Goal: Navigation & Orientation: Find specific page/section

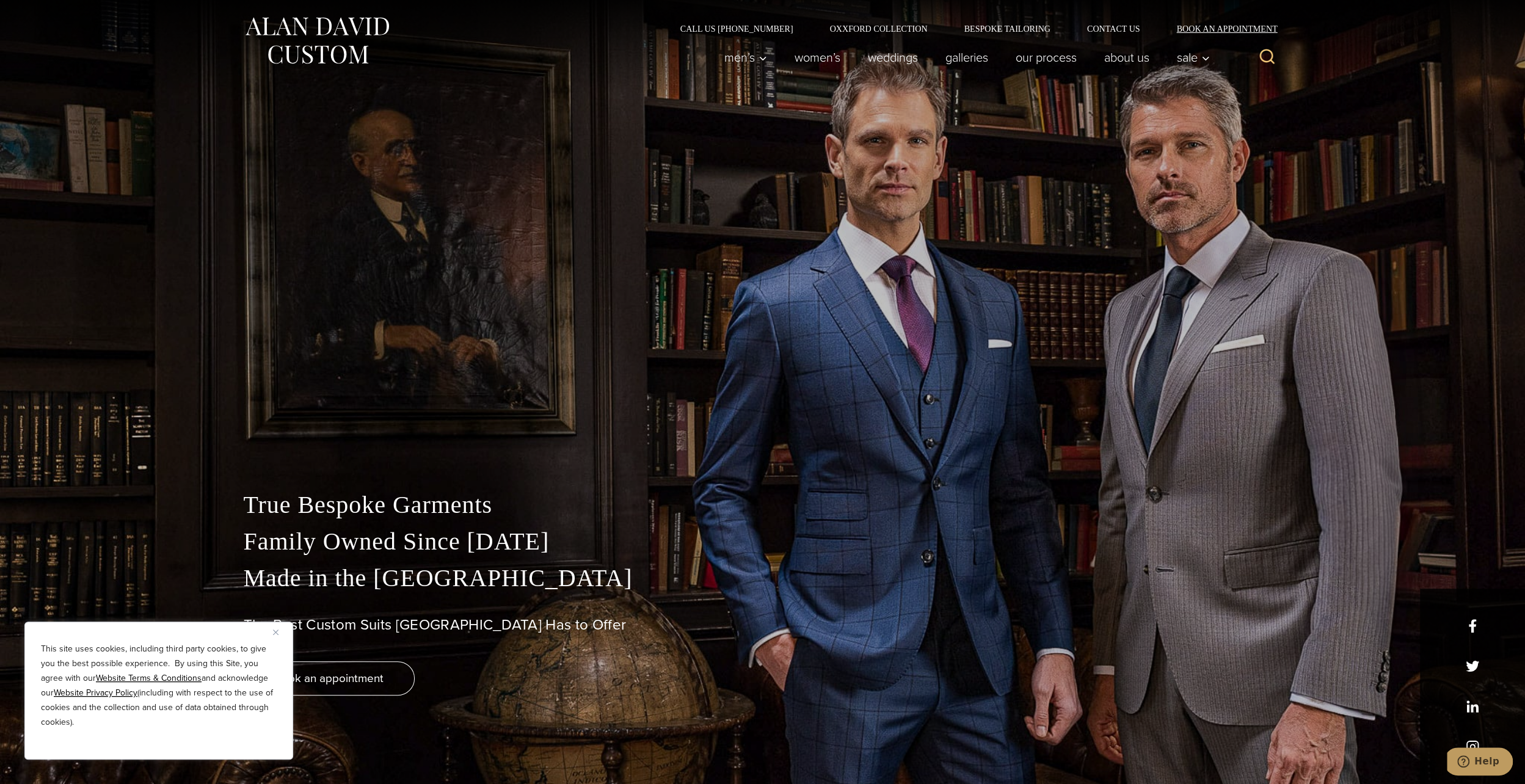
click at [1207, 31] on link "Book an Appointment" at bounding box center [1220, 29] width 124 height 9
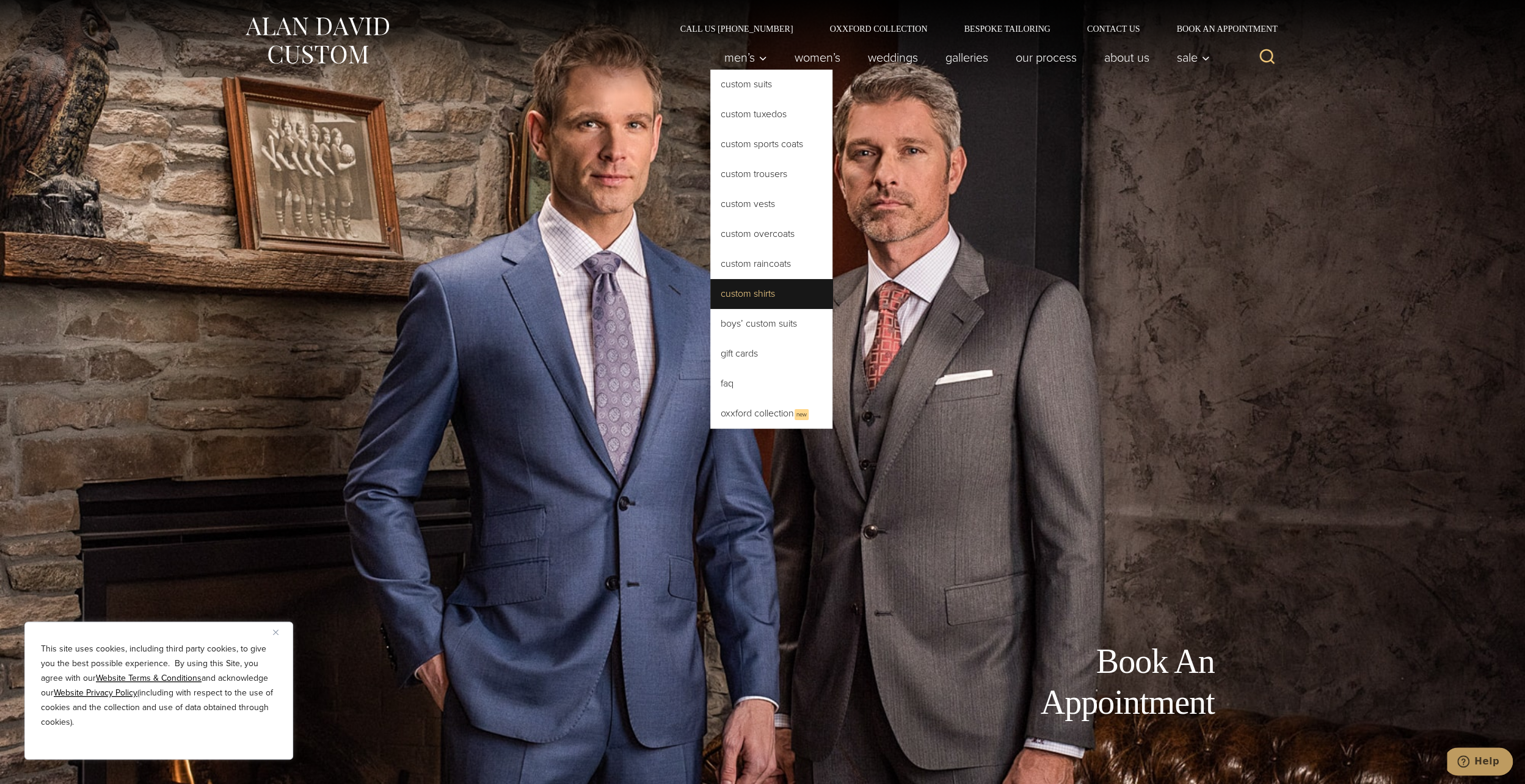
click at [776, 296] on link "Custom Shirts" at bounding box center [772, 293] width 122 height 29
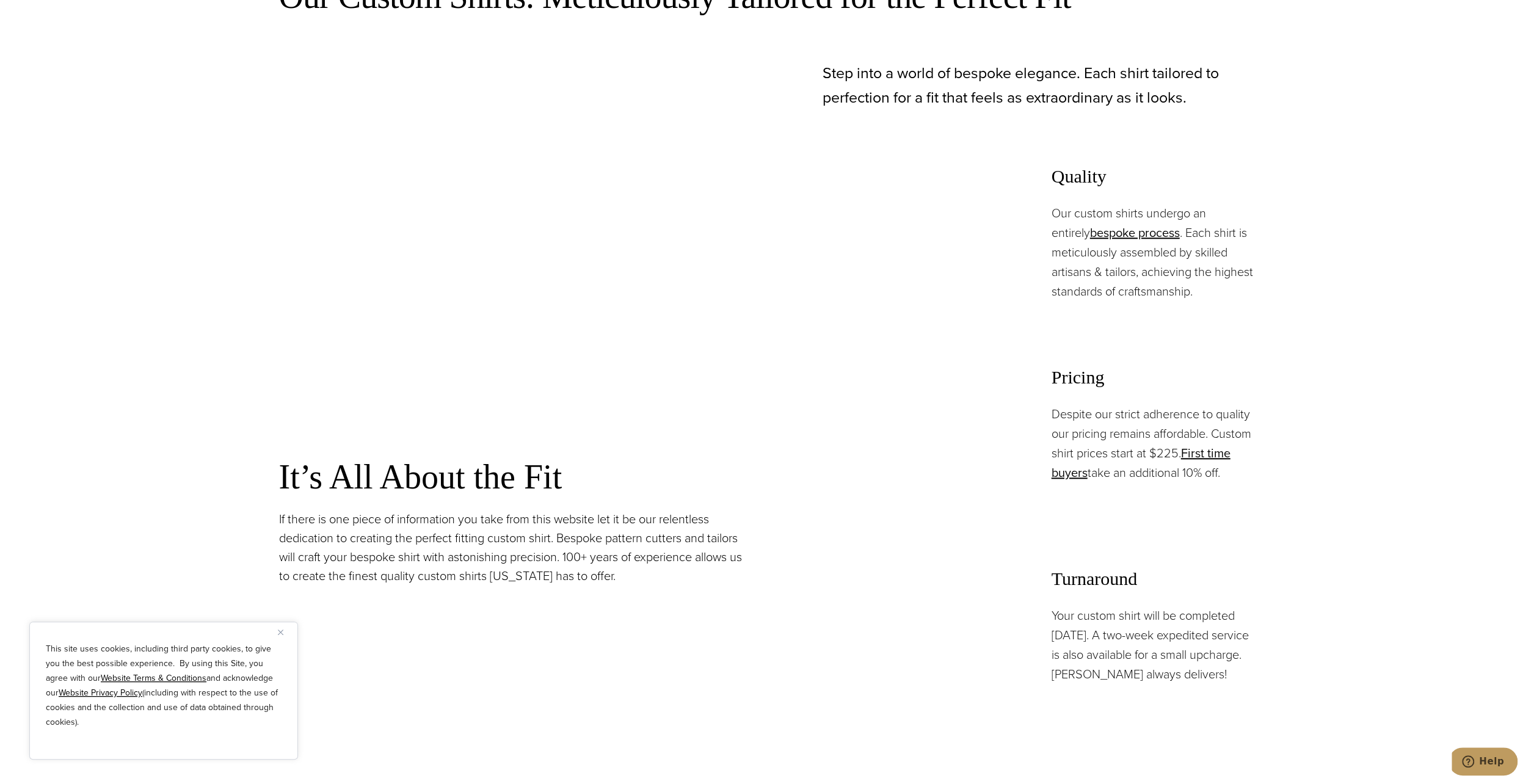
scroll to position [672, 0]
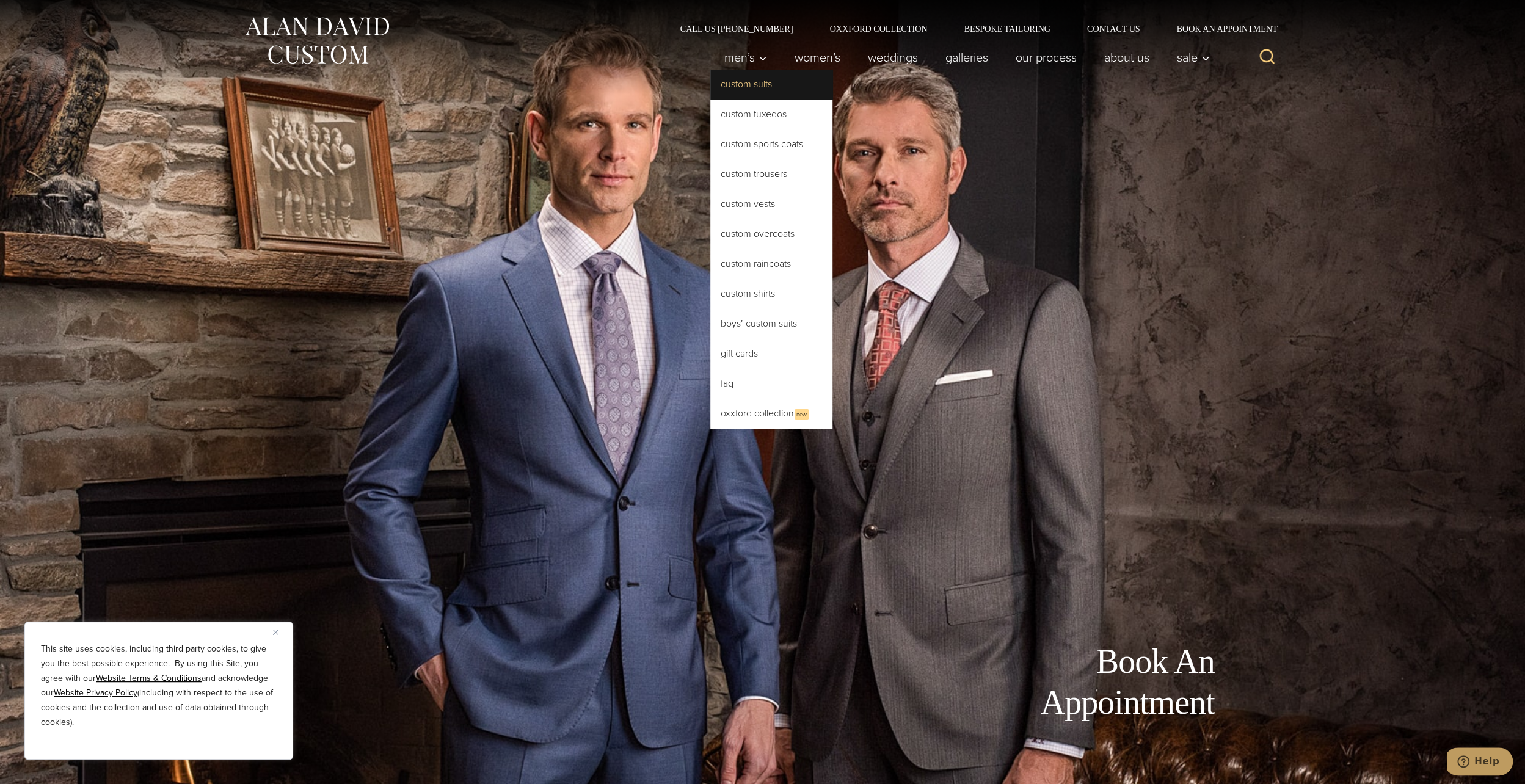
click at [756, 91] on link "Custom Suits" at bounding box center [772, 84] width 122 height 29
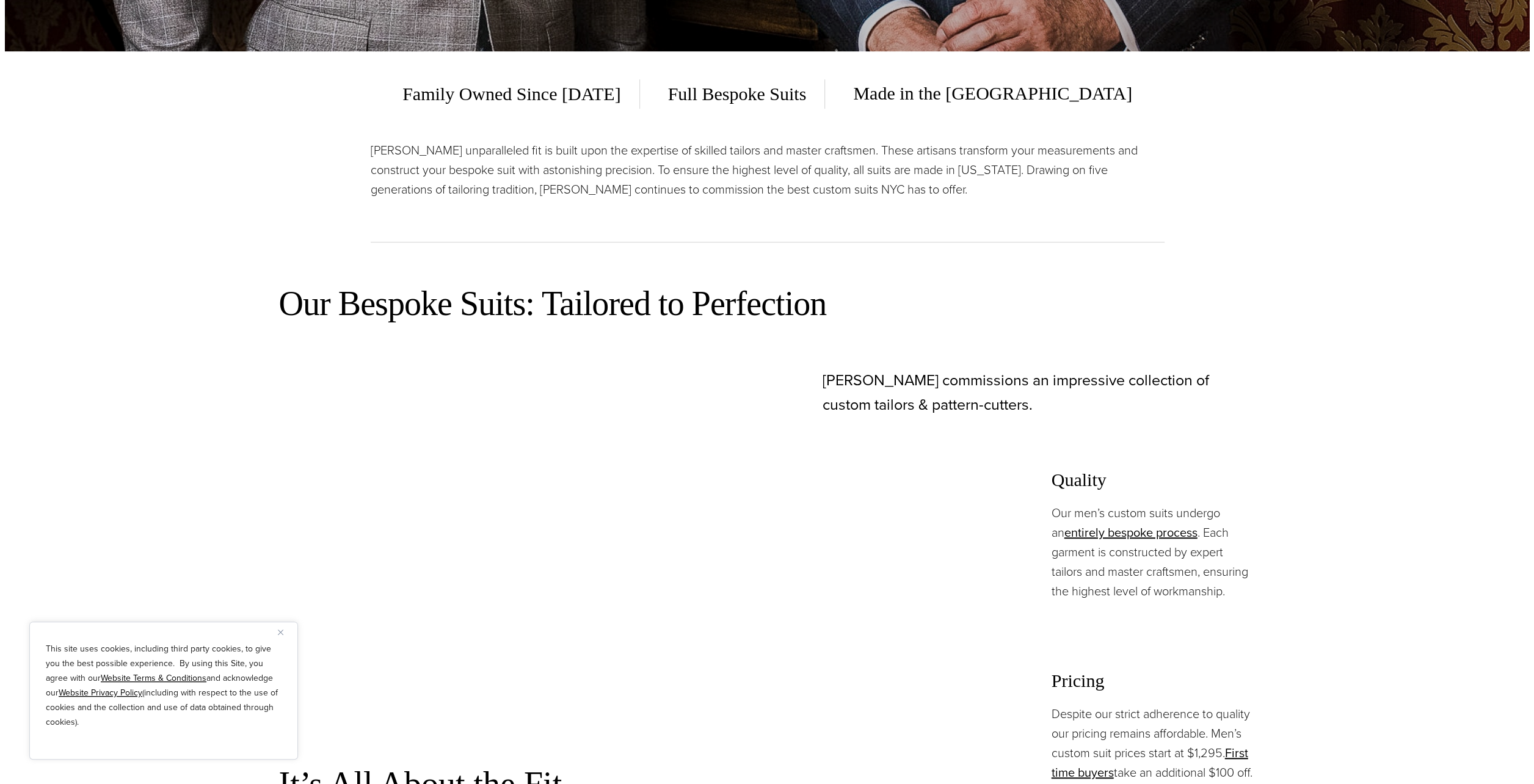
scroll to position [1099, 0]
